Goal: Task Accomplishment & Management: Use online tool/utility

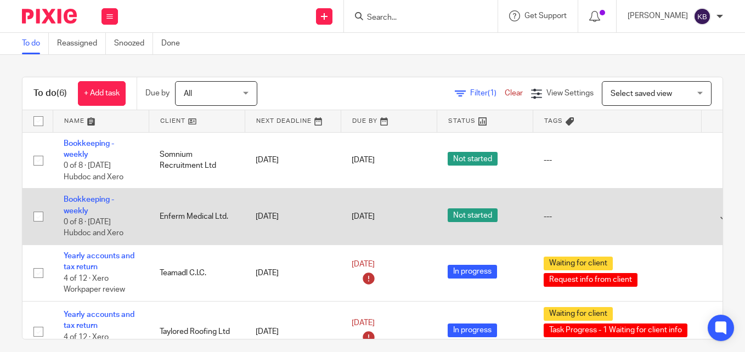
click at [73, 204] on td "Bookkeeping - weekly 0 of 8 · Monday Hubdoc and Xero" at bounding box center [101, 217] width 96 height 56
click at [77, 201] on link "Bookkeeping - weekly" at bounding box center [89, 205] width 50 height 19
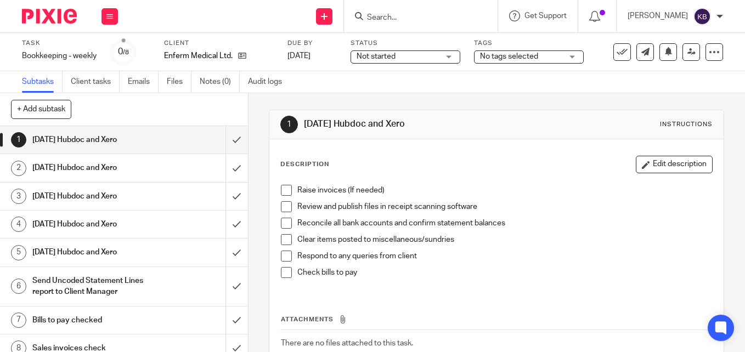
drag, startPoint x: 285, startPoint y: 188, endPoint x: 281, endPoint y: 200, distance: 13.4
click at [285, 188] on span at bounding box center [286, 190] width 11 height 11
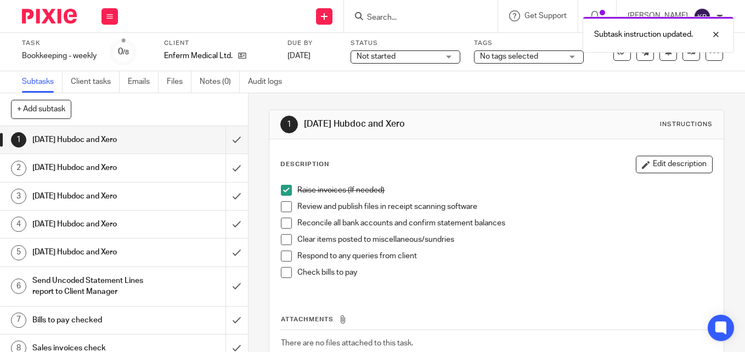
click at [287, 206] on span at bounding box center [286, 206] width 11 height 11
click at [282, 224] on span at bounding box center [286, 223] width 11 height 11
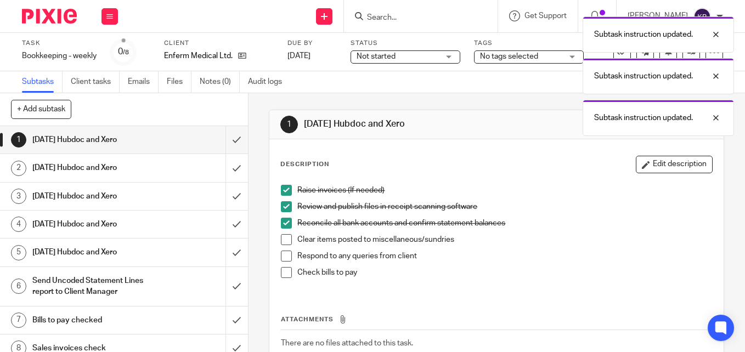
click at [281, 238] on span at bounding box center [286, 239] width 11 height 11
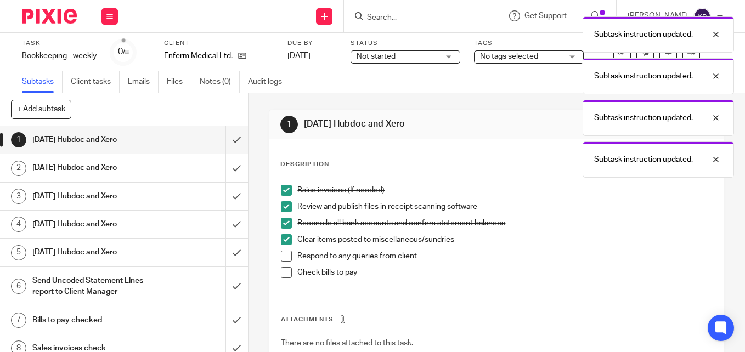
click at [282, 257] on span at bounding box center [286, 256] width 11 height 11
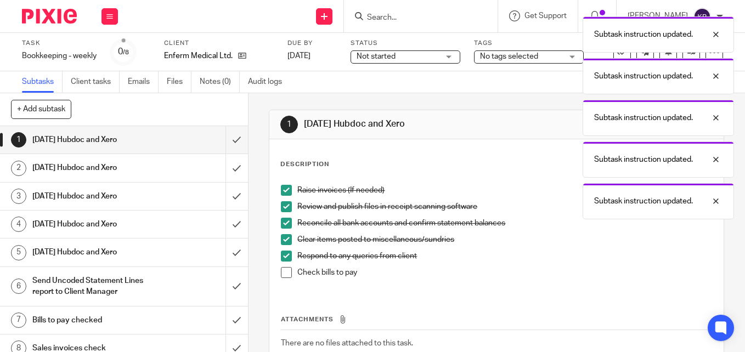
click at [282, 274] on span at bounding box center [286, 272] width 11 height 11
click at [413, 56] on div "Subtask instruction updated. Subtask instruction updated. Subtask instruction u…" at bounding box center [552, 115] width 361 height 208
click at [447, 56] on div "Subtask instruction updated. Subtask instruction updated. Subtask instruction u…" at bounding box center [552, 115] width 361 height 208
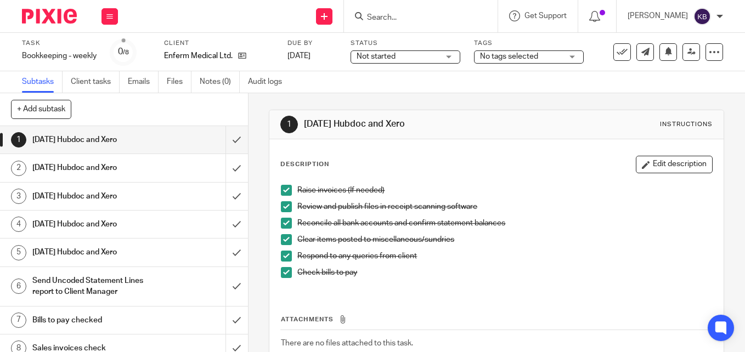
click at [440, 58] on div "Not started Not started" at bounding box center [406, 56] width 110 height 13
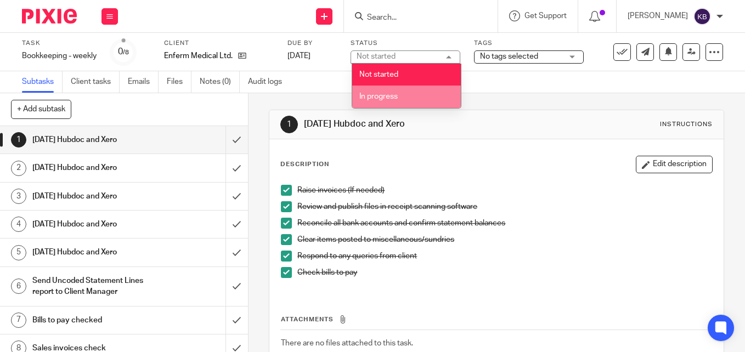
click at [418, 95] on li "In progress" at bounding box center [406, 97] width 109 height 22
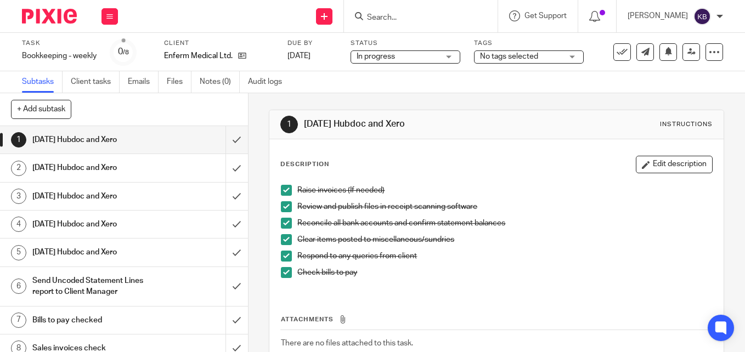
click at [535, 59] on span "No tags selected" at bounding box center [509, 57] width 58 height 8
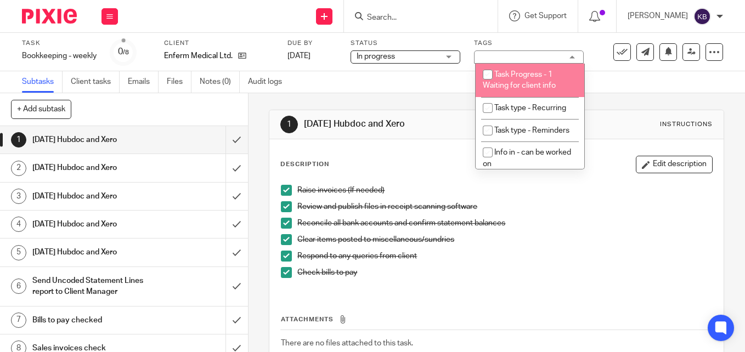
scroll to position [55, 0]
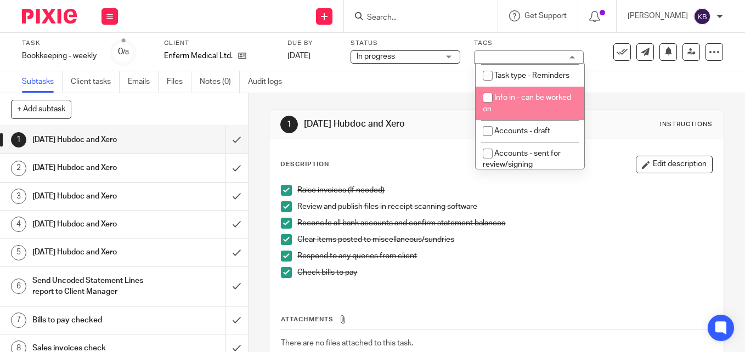
click at [490, 108] on input "checkbox" at bounding box center [487, 97] width 21 height 21
checkbox input "true"
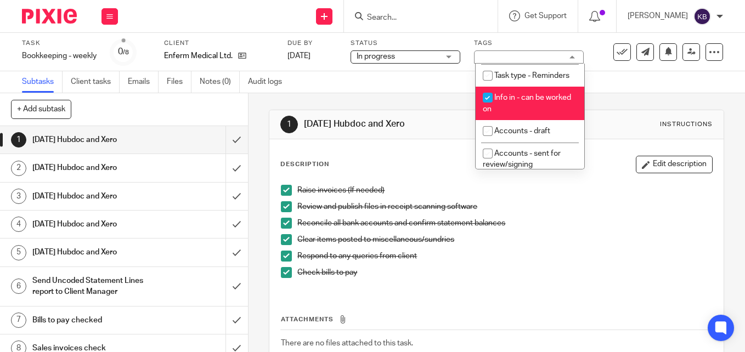
click at [615, 82] on div "Subtasks Client tasks Emails Files Notes (0) Audit logs" at bounding box center [372, 82] width 745 height 22
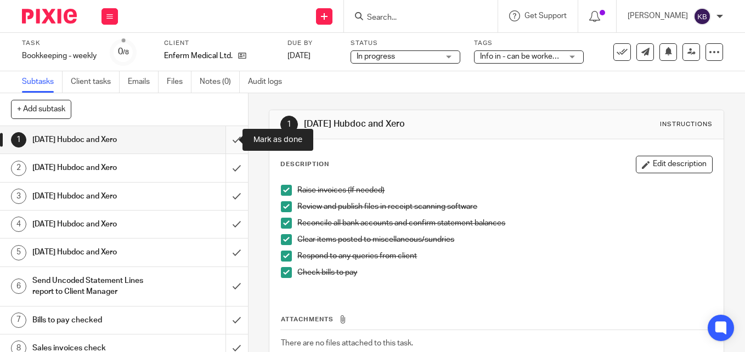
click at [225, 138] on input "submit" at bounding box center [124, 139] width 248 height 27
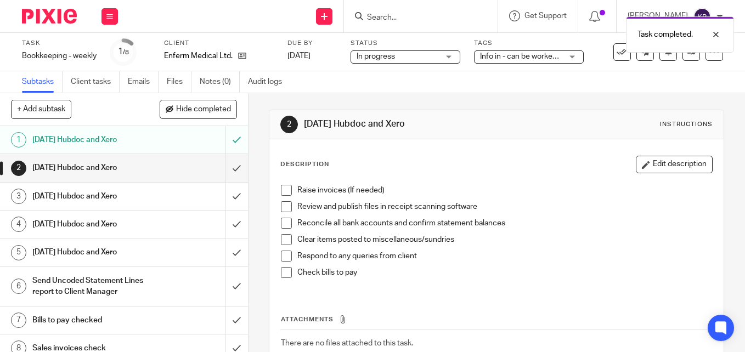
click at [284, 193] on span at bounding box center [286, 190] width 11 height 11
click at [282, 207] on span at bounding box center [286, 206] width 11 height 11
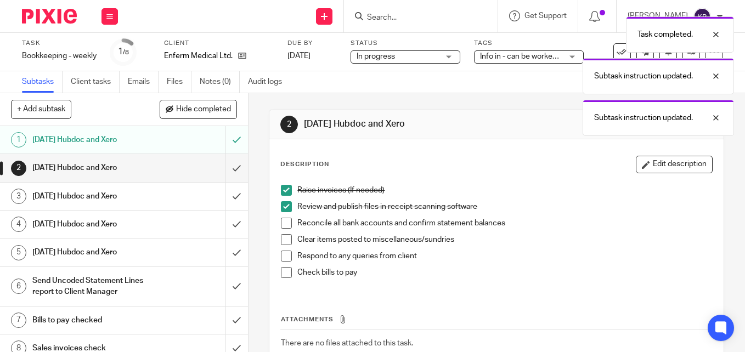
click at [282, 221] on span at bounding box center [286, 223] width 11 height 11
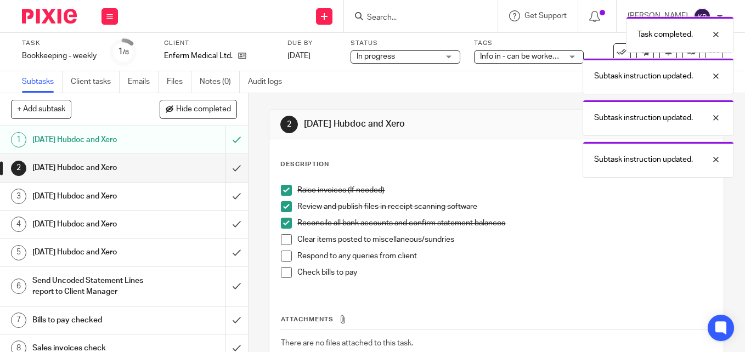
click at [284, 242] on span at bounding box center [286, 239] width 11 height 11
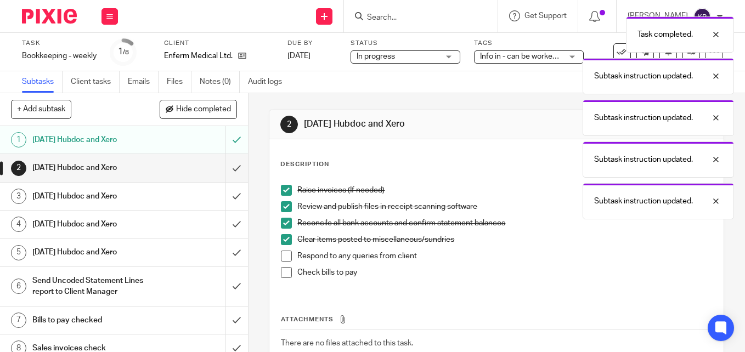
click at [284, 257] on span at bounding box center [286, 256] width 11 height 11
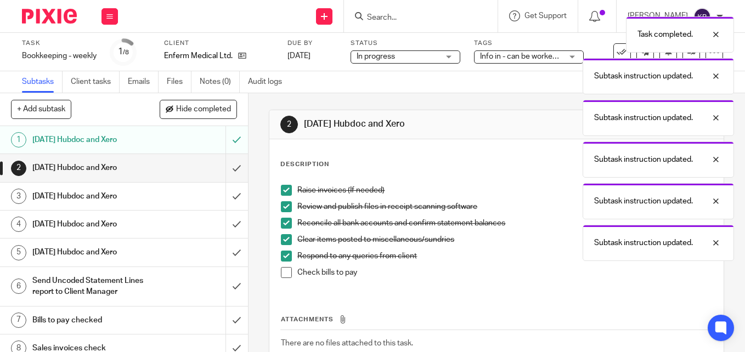
click at [281, 274] on span at bounding box center [286, 272] width 11 height 11
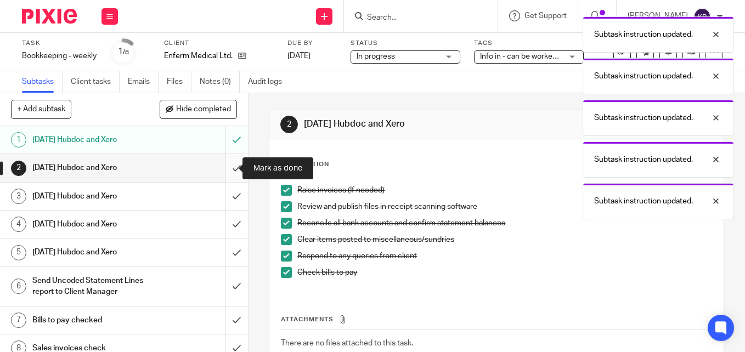
click at [227, 169] on input "submit" at bounding box center [124, 167] width 248 height 27
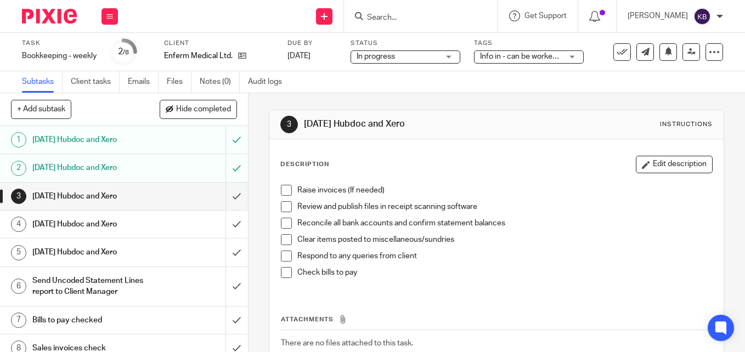
click at [284, 191] on span at bounding box center [286, 190] width 11 height 11
click at [281, 204] on span at bounding box center [286, 206] width 11 height 11
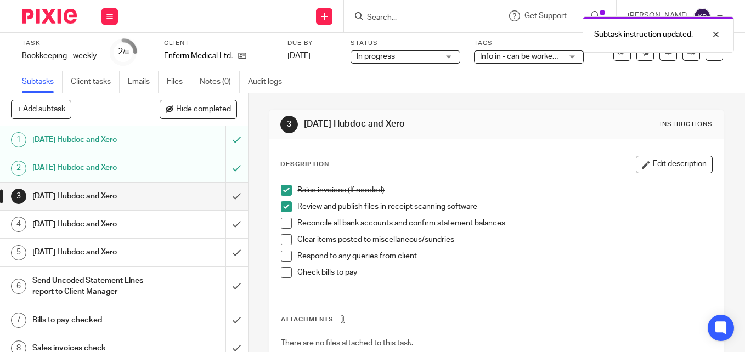
drag, startPoint x: 280, startPoint y: 222, endPoint x: 285, endPoint y: 230, distance: 9.6
click at [281, 222] on span at bounding box center [286, 223] width 11 height 11
click at [284, 242] on span at bounding box center [286, 239] width 11 height 11
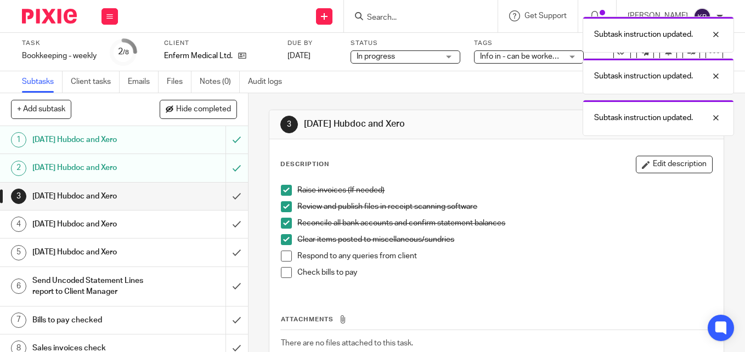
drag, startPoint x: 284, startPoint y: 254, endPoint x: 282, endPoint y: 268, distance: 14.4
click at [284, 255] on span at bounding box center [286, 256] width 11 height 11
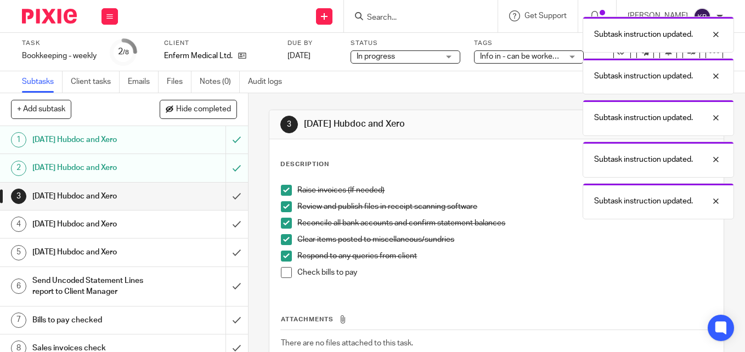
click at [282, 268] on span at bounding box center [286, 272] width 11 height 11
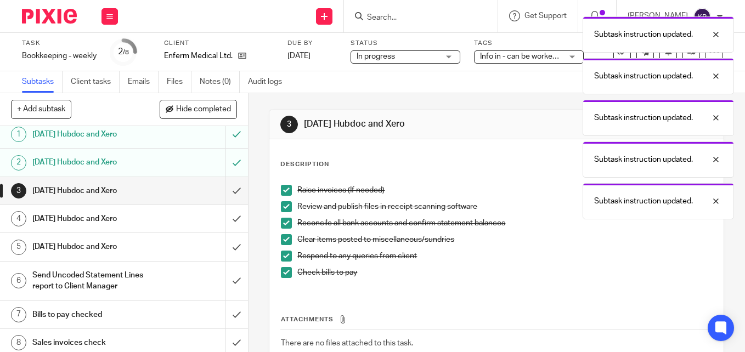
scroll to position [10, 0]
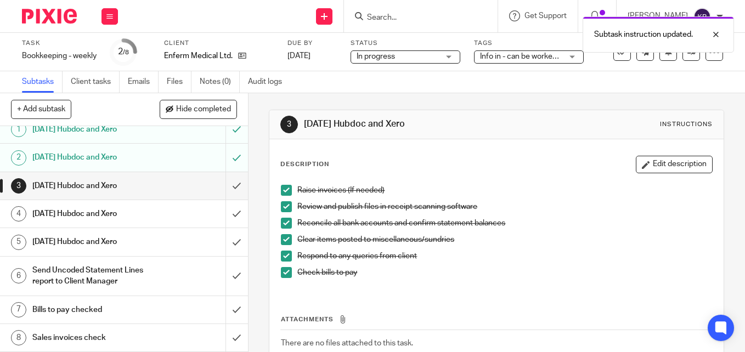
click at [56, 19] on img at bounding box center [49, 16] width 55 height 15
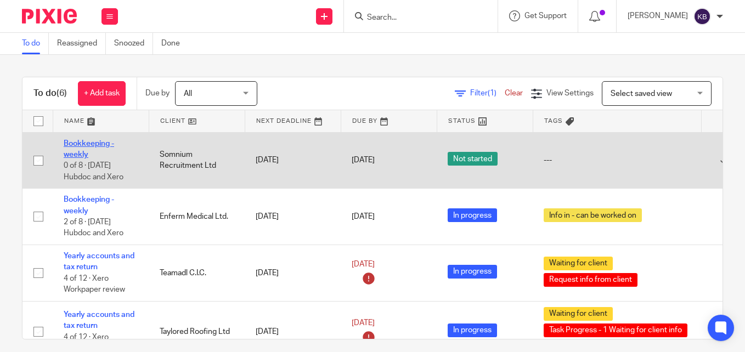
click at [80, 147] on link "Bookkeeping - weekly" at bounding box center [89, 149] width 50 height 19
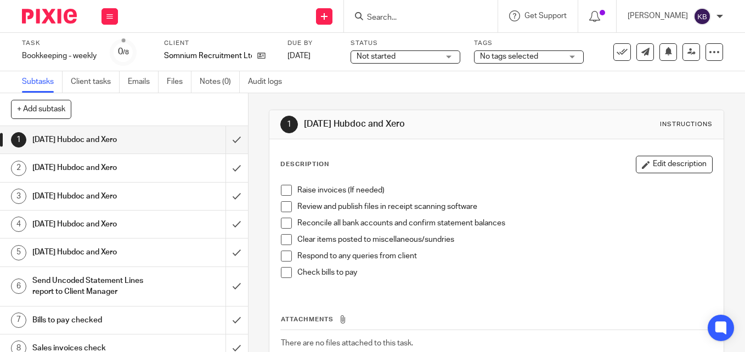
click at [431, 49] on div "Status Not started Not started Not started In progress 1" at bounding box center [406, 52] width 110 height 26
click at [439, 54] on span "Not started" at bounding box center [398, 57] width 82 height 12
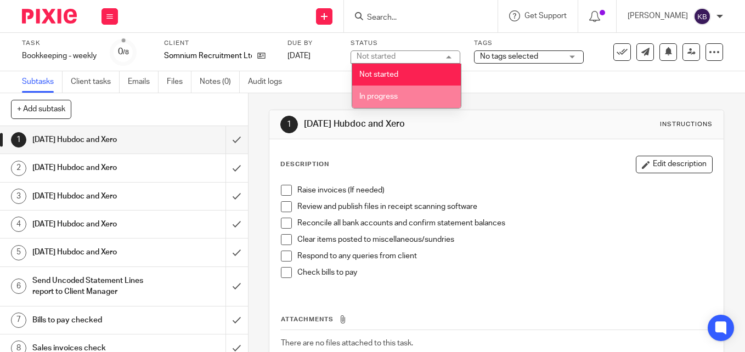
click at [410, 96] on li "In progress" at bounding box center [406, 97] width 109 height 22
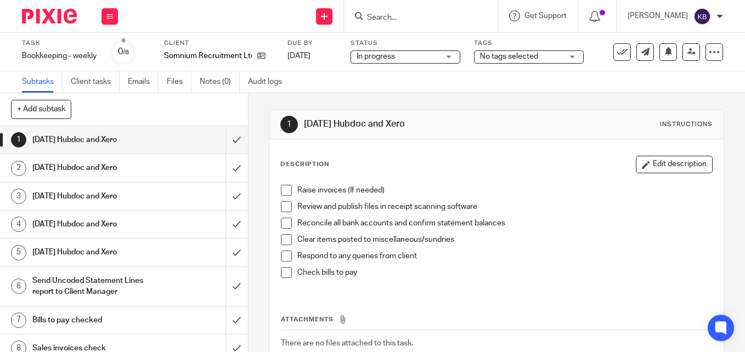
click at [566, 55] on div "No tags selected" at bounding box center [529, 56] width 110 height 13
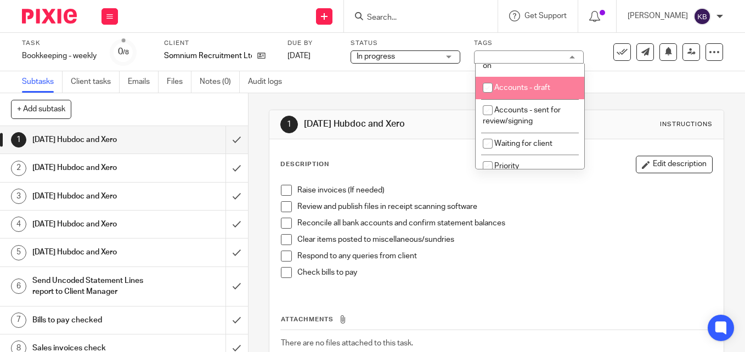
scroll to position [43, 0]
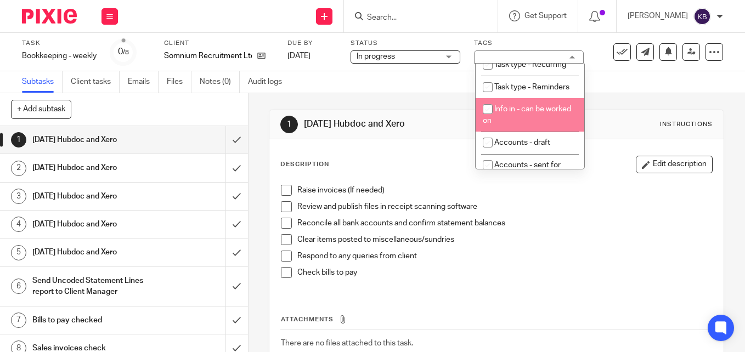
click at [485, 120] on input "checkbox" at bounding box center [487, 109] width 21 height 21
checkbox input "true"
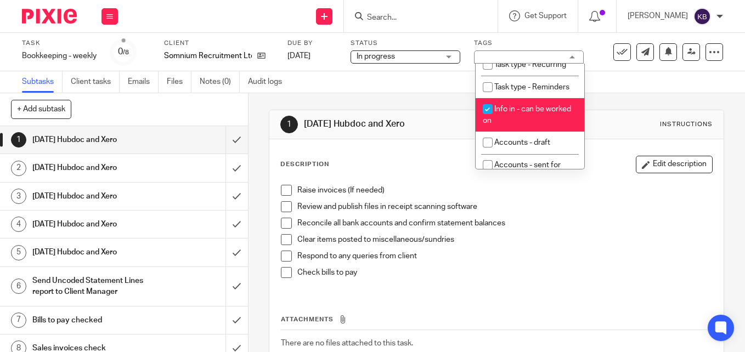
click at [612, 103] on div "1 Monday Hubdoc and Xero Instructions Description Edit description Raise invoic…" at bounding box center [496, 259] width 455 height 332
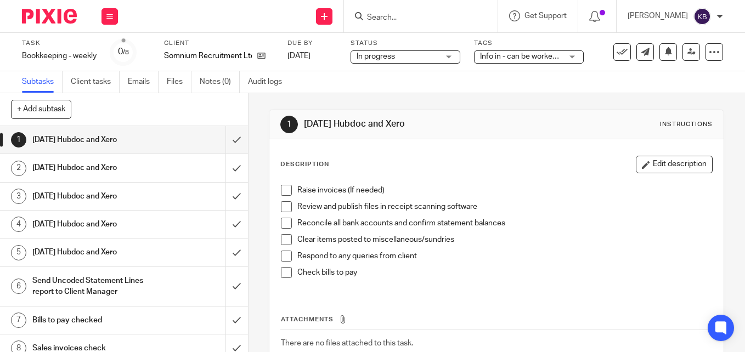
click at [284, 190] on span at bounding box center [286, 190] width 11 height 11
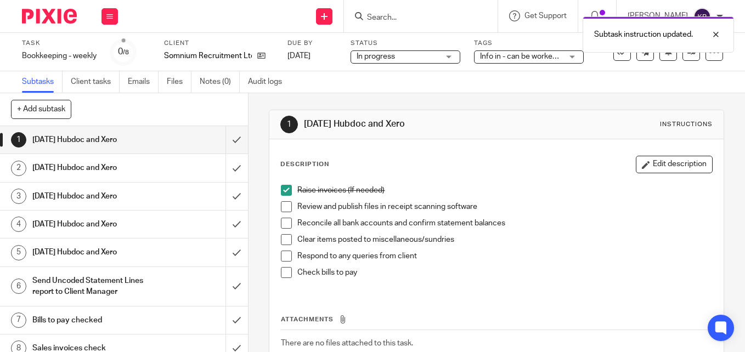
drag, startPoint x: 285, startPoint y: 205, endPoint x: 283, endPoint y: 217, distance: 12.3
click at [285, 205] on span at bounding box center [286, 206] width 11 height 11
click at [281, 227] on span at bounding box center [286, 223] width 11 height 11
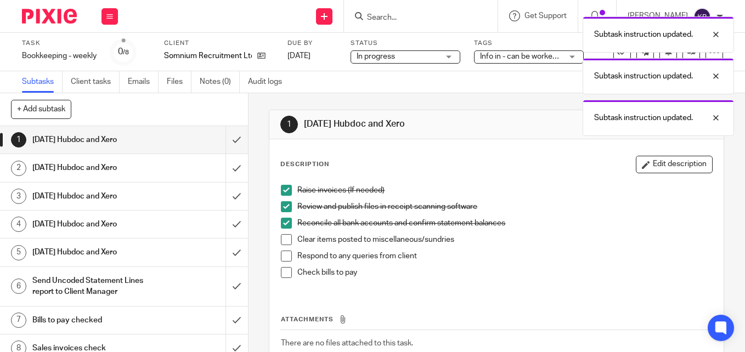
click at [282, 239] on span at bounding box center [286, 239] width 11 height 11
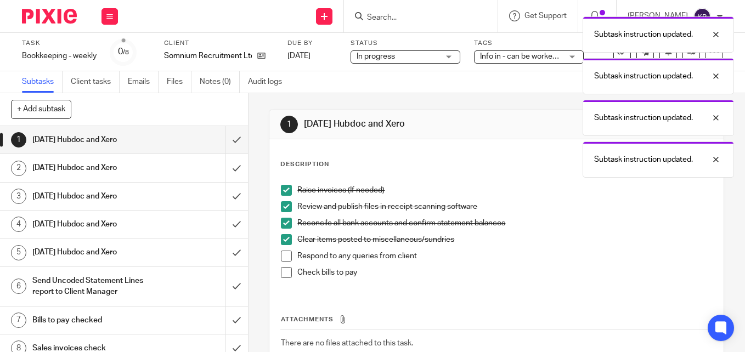
click at [281, 255] on span at bounding box center [286, 256] width 11 height 11
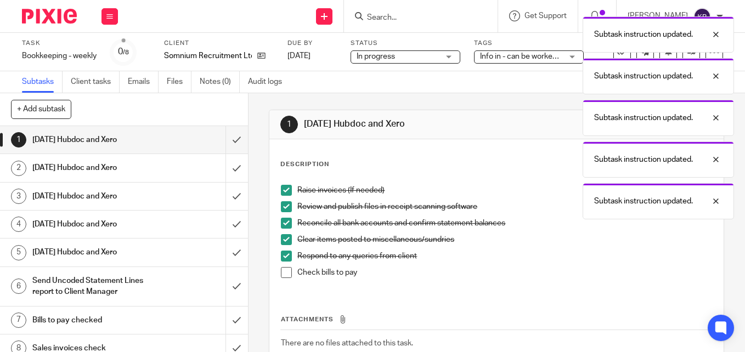
click at [281, 274] on span at bounding box center [286, 272] width 11 height 11
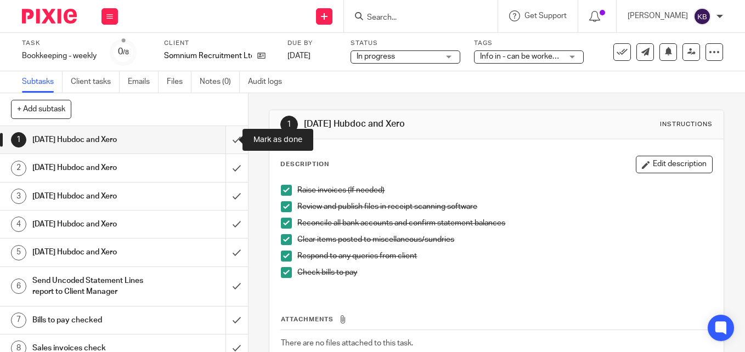
click at [224, 144] on input "submit" at bounding box center [124, 139] width 248 height 27
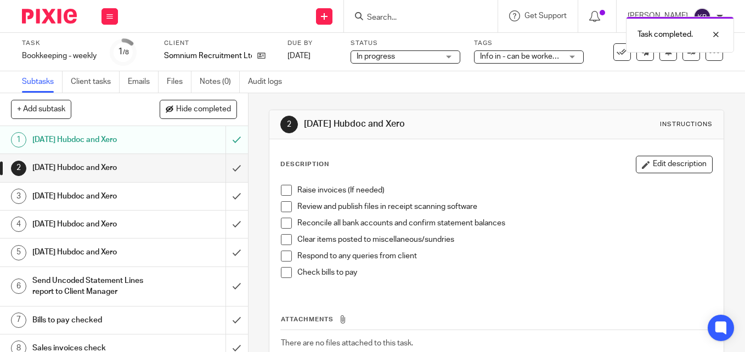
click at [282, 190] on span at bounding box center [286, 190] width 11 height 11
click at [281, 212] on span at bounding box center [286, 206] width 11 height 11
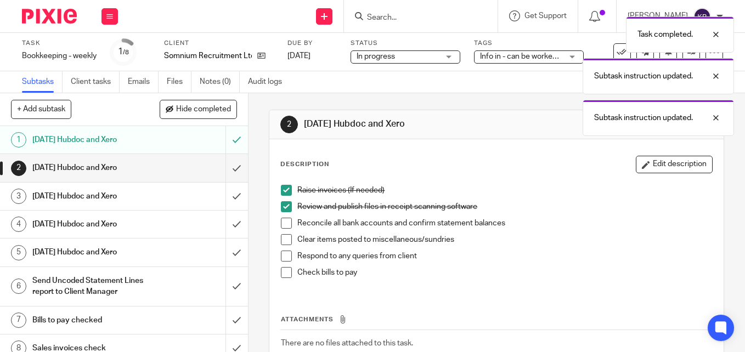
click at [281, 225] on span at bounding box center [286, 223] width 11 height 11
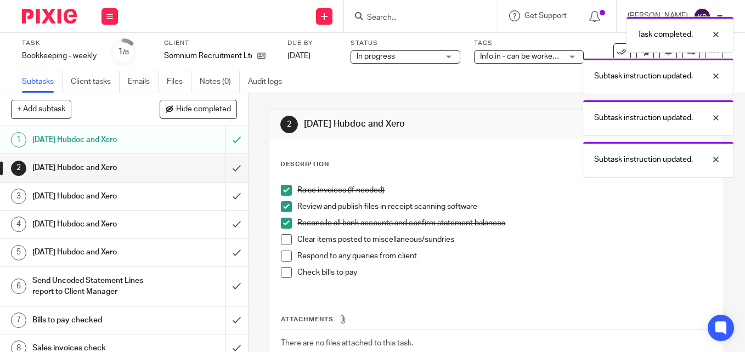
click at [283, 239] on span at bounding box center [286, 239] width 11 height 11
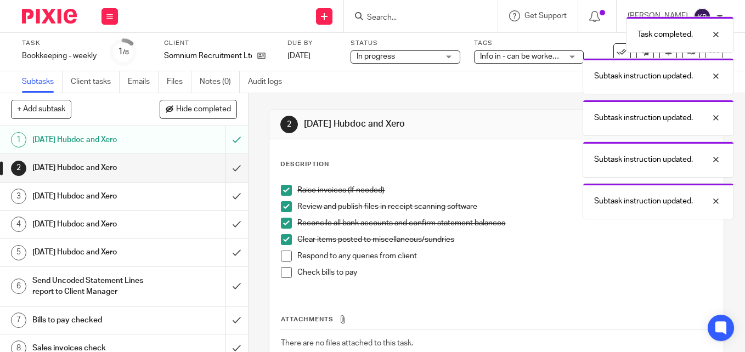
click at [282, 256] on span at bounding box center [286, 256] width 11 height 11
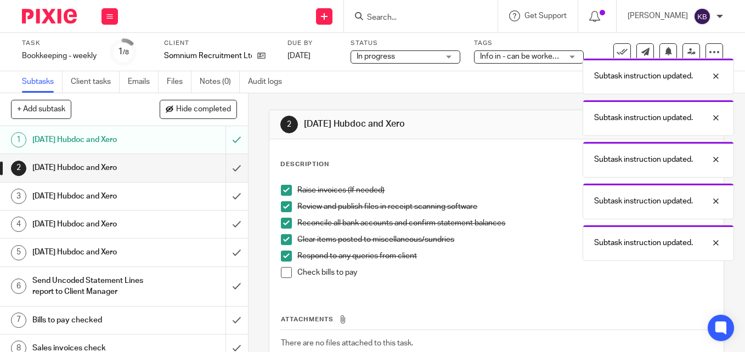
click at [284, 277] on span at bounding box center [286, 272] width 11 height 11
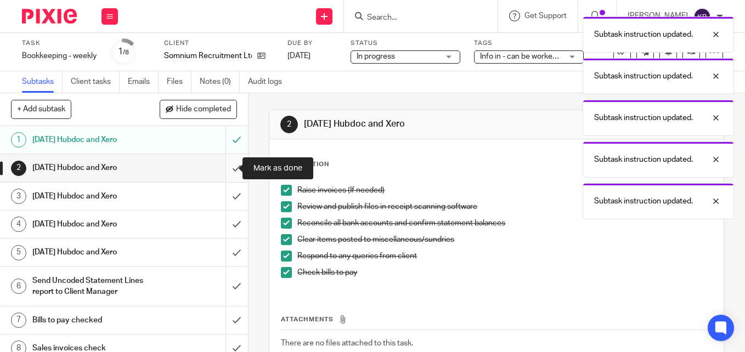
click at [228, 168] on input "submit" at bounding box center [124, 167] width 248 height 27
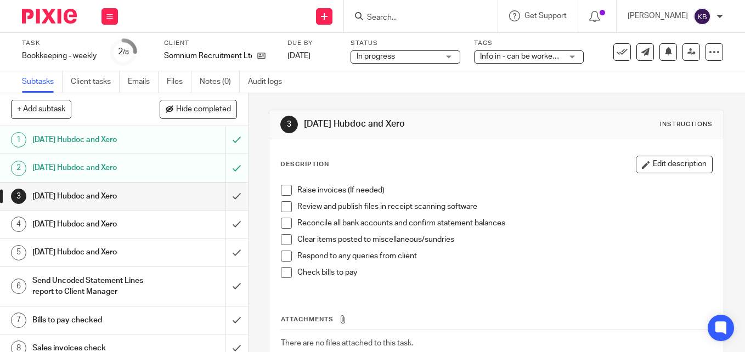
click at [35, 14] on img at bounding box center [49, 16] width 55 height 15
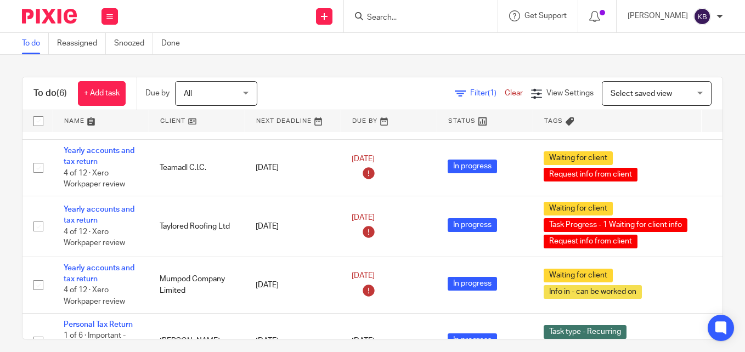
scroll to position [110, 0]
